Goal: Task Accomplishment & Management: Manage account settings

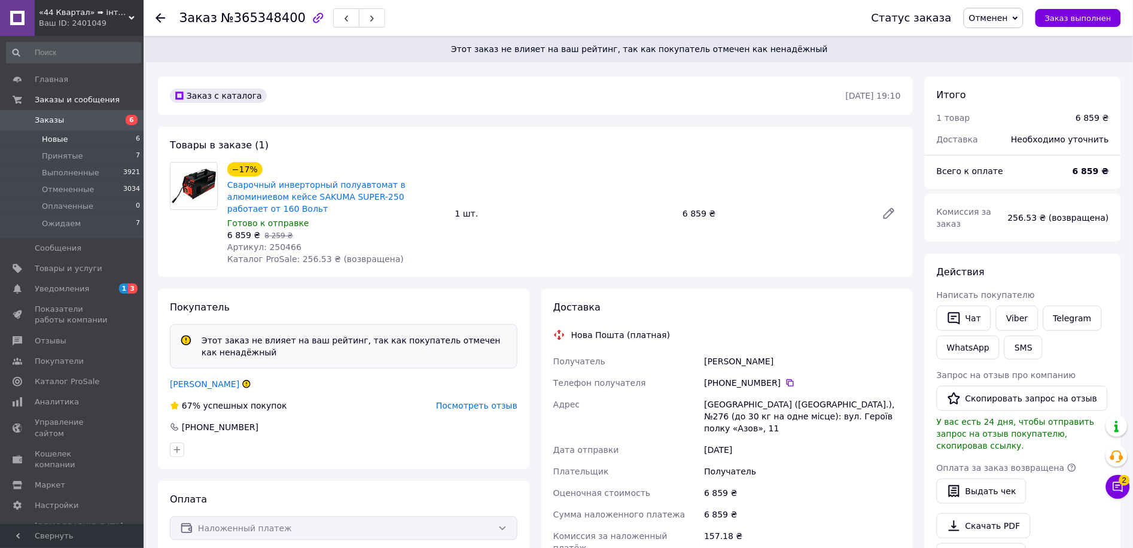
click at [99, 141] on li "Новые 6" at bounding box center [73, 139] width 147 height 17
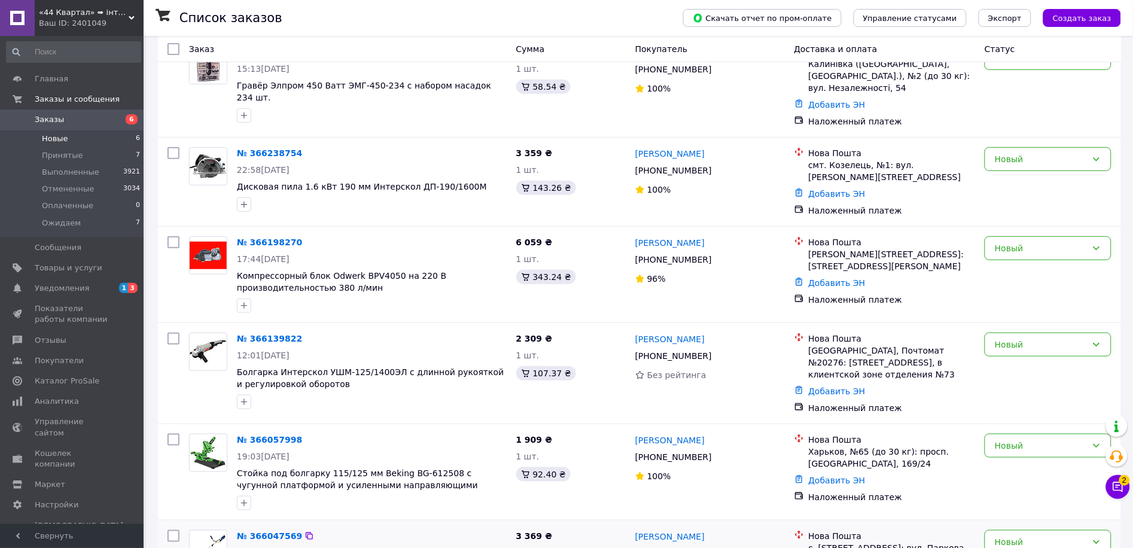
scroll to position [214, 0]
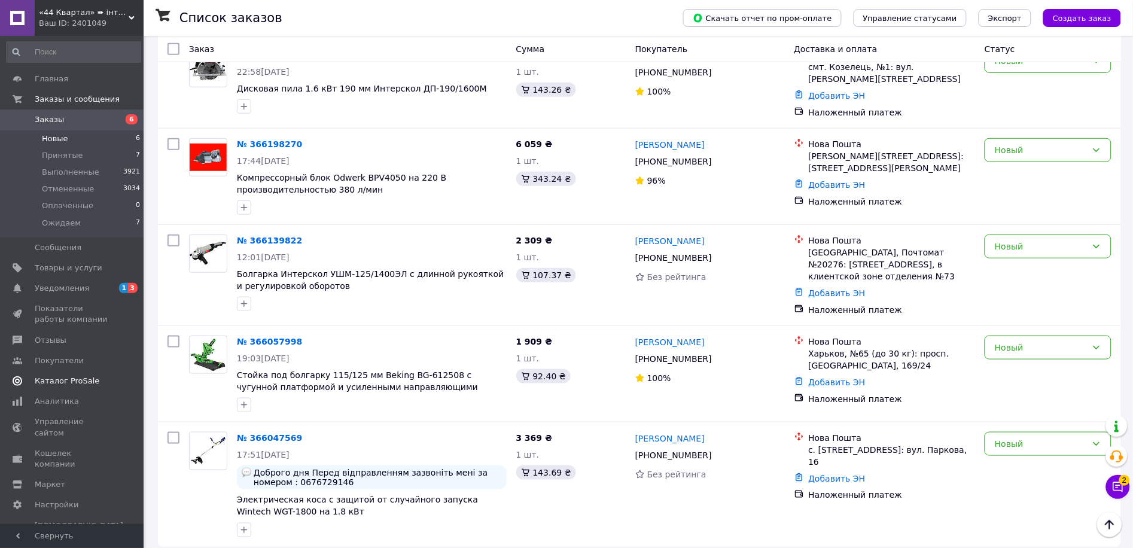
click at [66, 385] on span "Каталог ProSale" at bounding box center [67, 381] width 65 height 11
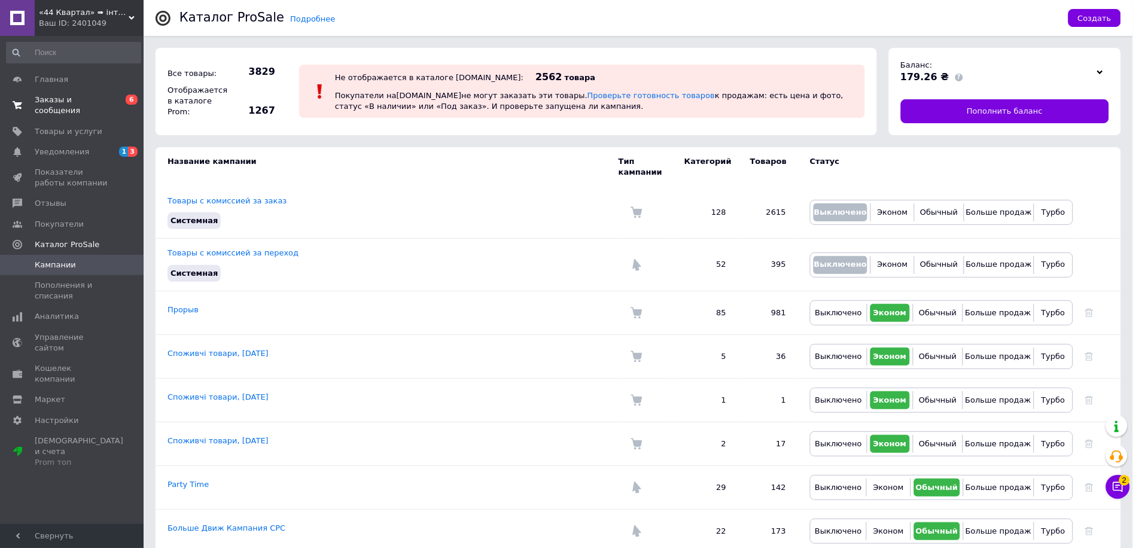
click at [56, 100] on span "Заказы и сообщения" at bounding box center [73, 106] width 76 height 22
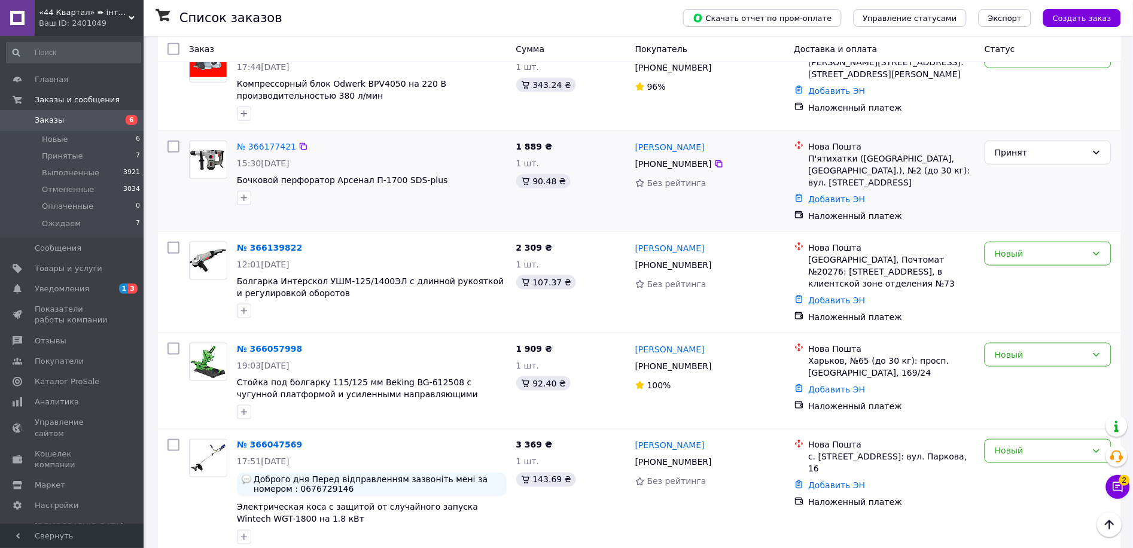
scroll to position [90, 0]
